Goal: Task Accomplishment & Management: Use online tool/utility

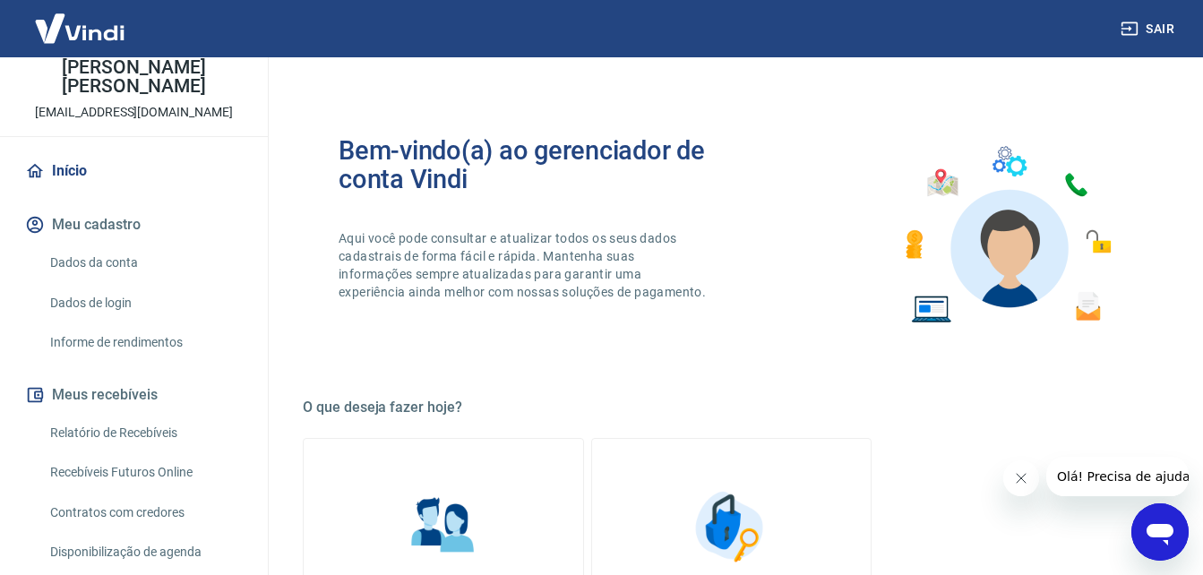
scroll to position [179, 0]
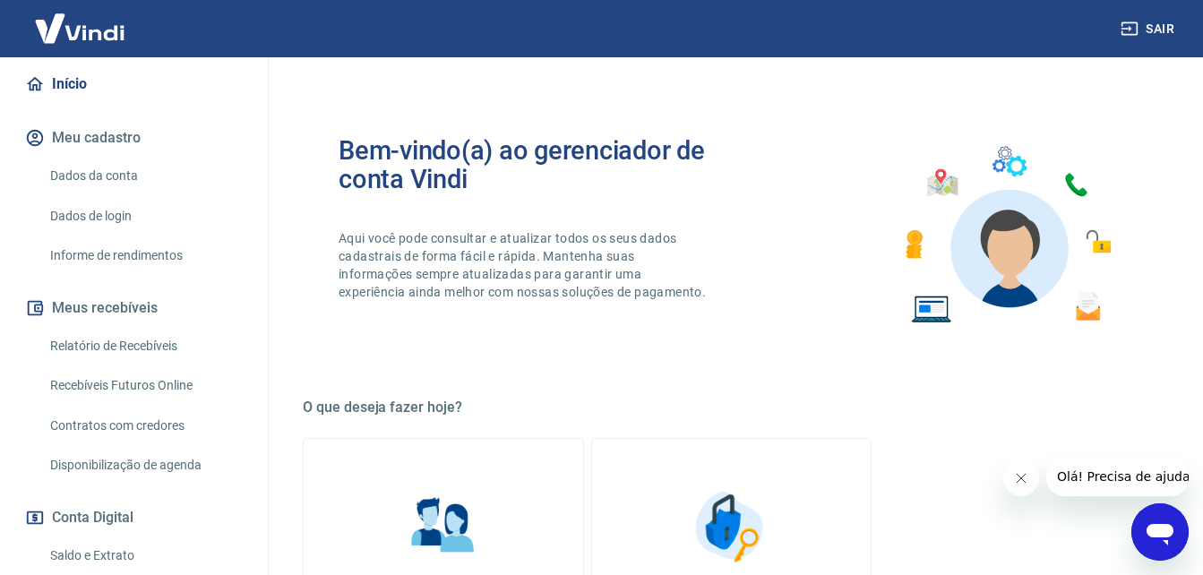
click at [182, 377] on link "Recebíveis Futuros Online" at bounding box center [144, 385] width 203 height 37
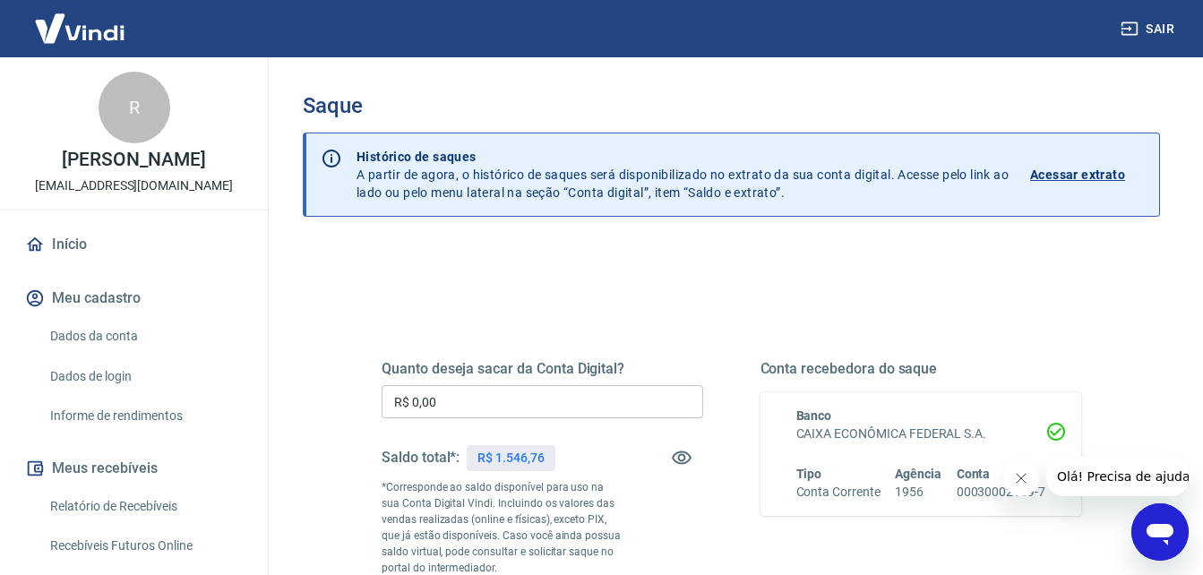
click at [633, 409] on input "R$ 0,00" at bounding box center [543, 401] width 322 height 33
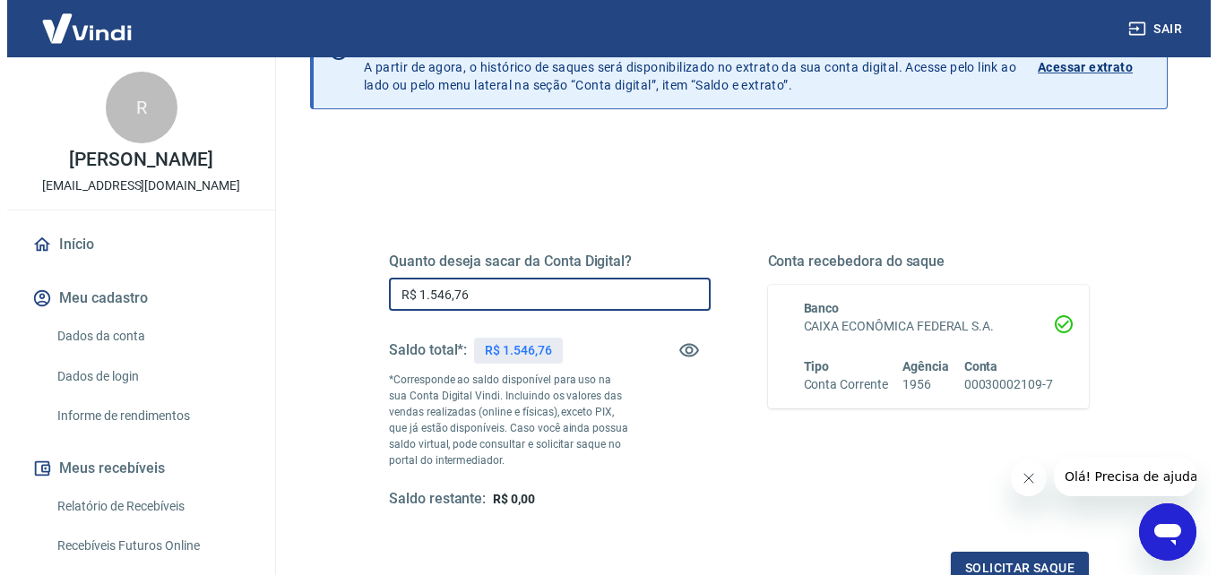
scroll to position [327, 0]
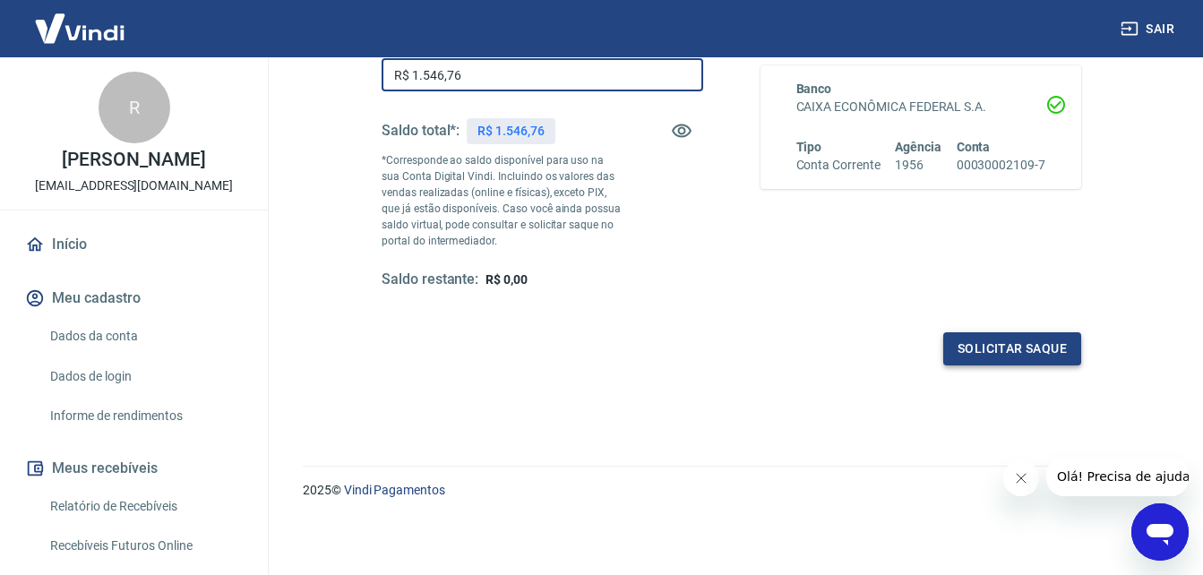
type input "R$ 1.546,76"
click at [1027, 337] on button "Solicitar saque" at bounding box center [1013, 348] width 138 height 33
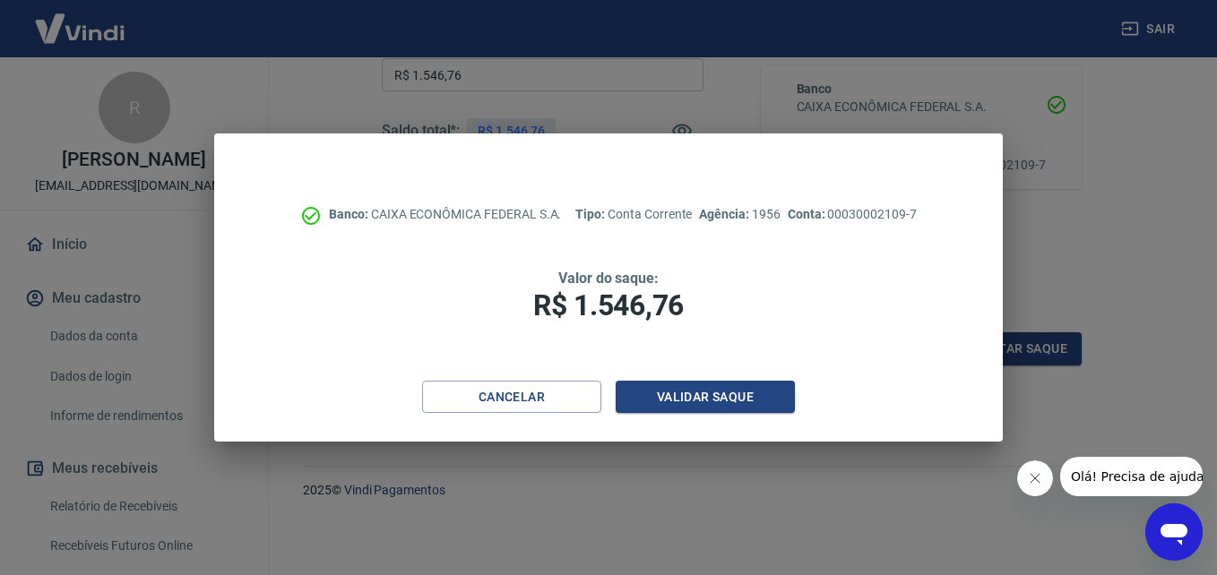
click at [1031, 473] on icon "Fechar mensagem da empresa" at bounding box center [1034, 478] width 14 height 14
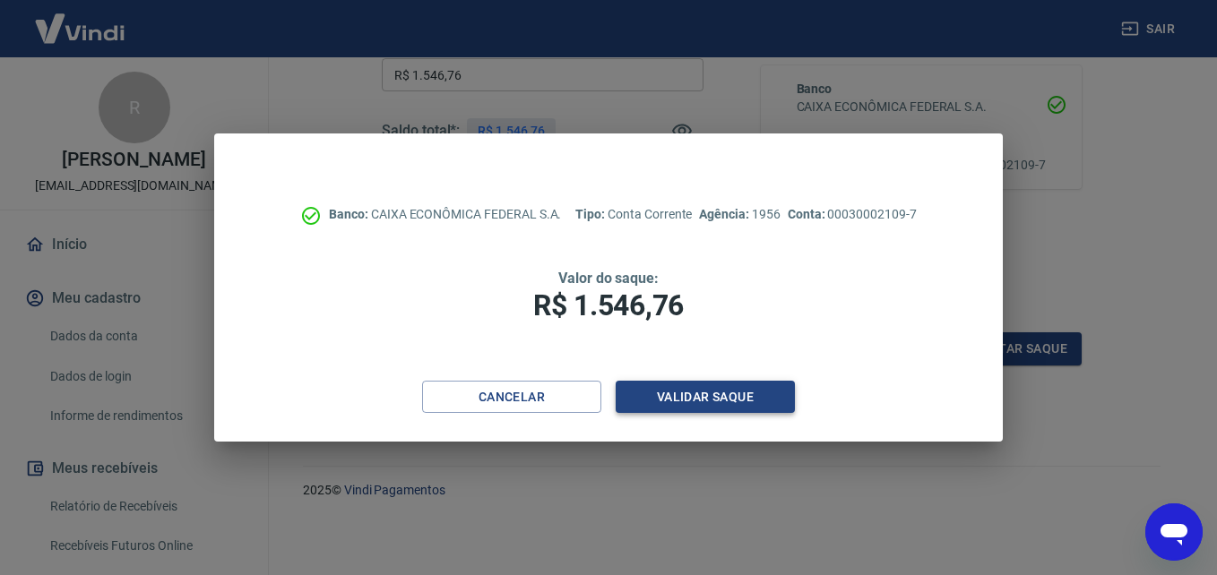
click at [759, 385] on button "Validar saque" at bounding box center [705, 397] width 179 height 33
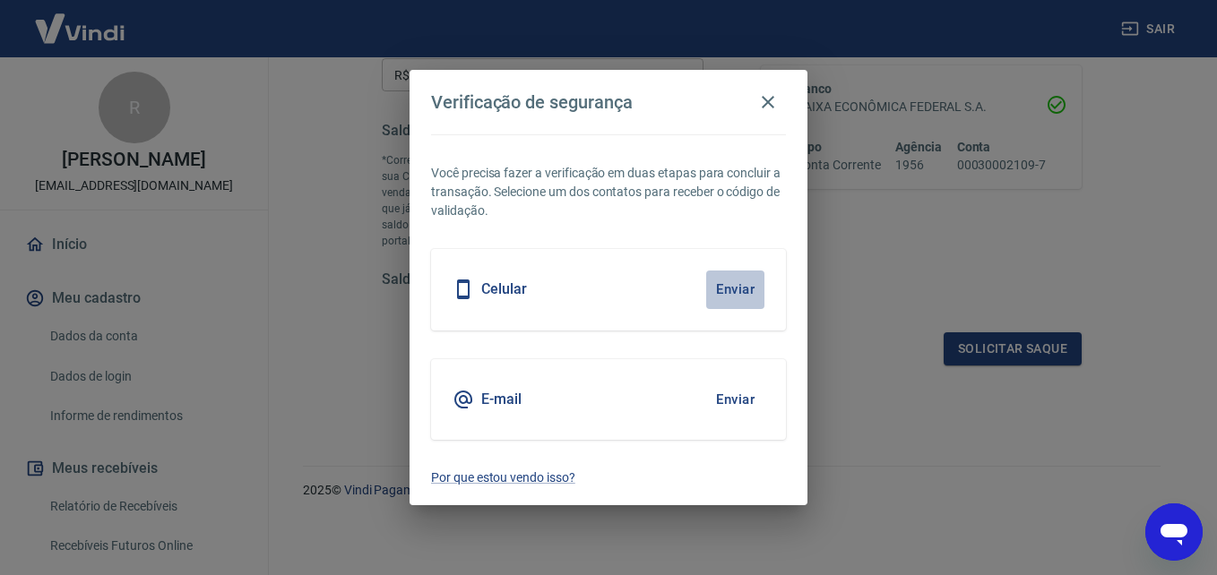
click at [741, 289] on button "Enviar" at bounding box center [735, 290] width 58 height 38
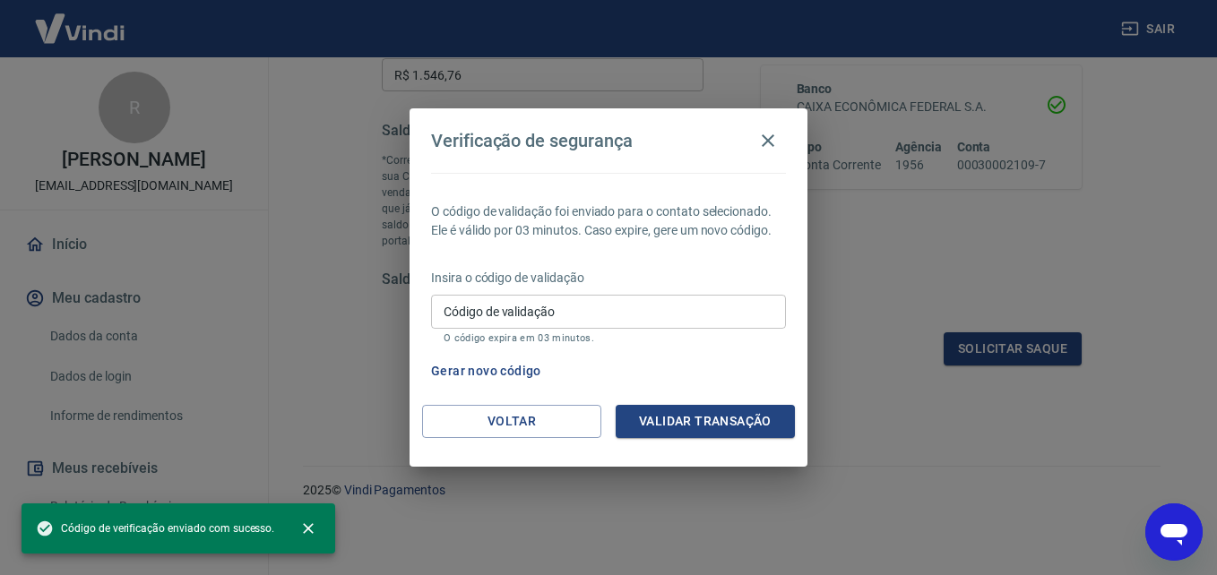
click at [719, 318] on input "Código de validação" at bounding box center [608, 311] width 355 height 33
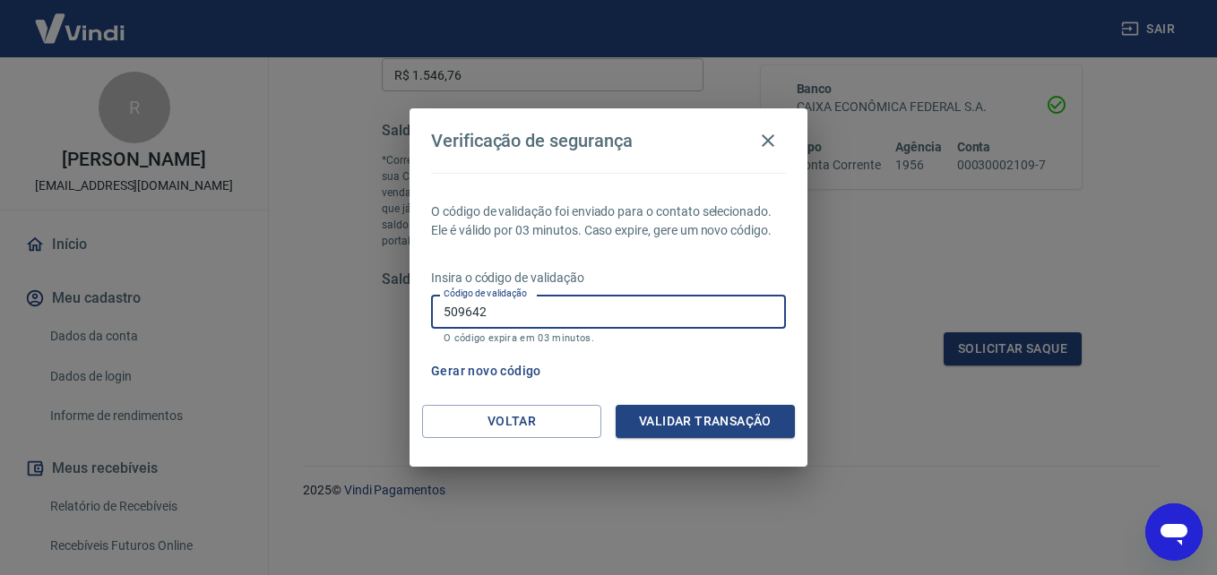
type input "509642"
click at [705, 420] on button "Validar transação" at bounding box center [705, 421] width 179 height 33
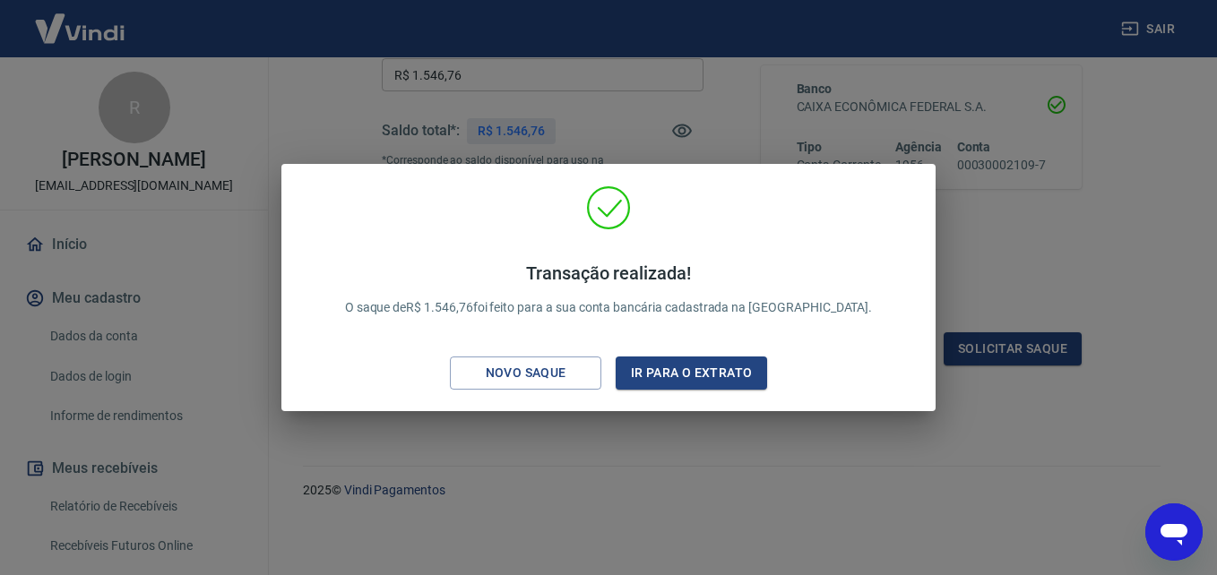
click at [1153, 207] on div "Transação realizada! O saque de R$ 1.546,76 foi feito para a sua conta bancária…" at bounding box center [608, 287] width 1217 height 575
